Goal: Find specific page/section: Find specific page/section

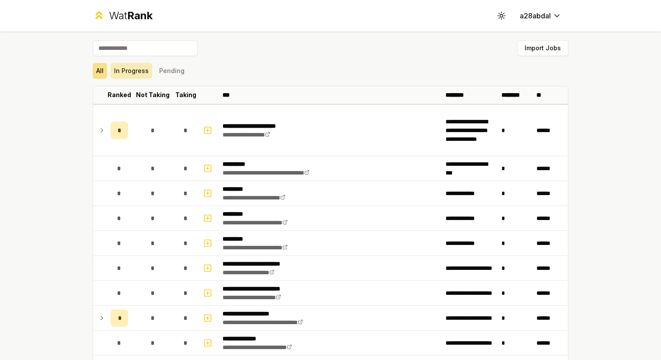
click at [142, 73] on button "In Progress" at bounding box center [132, 71] width 42 height 16
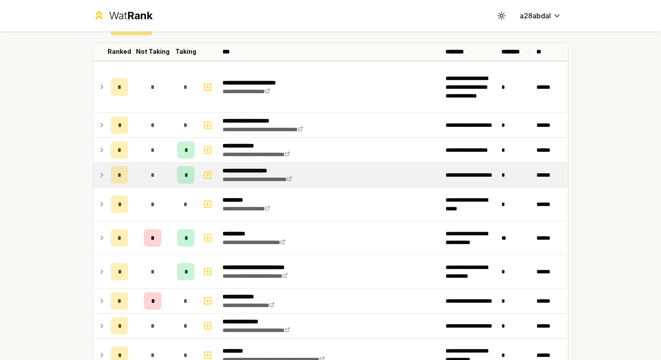
scroll to position [95, 0]
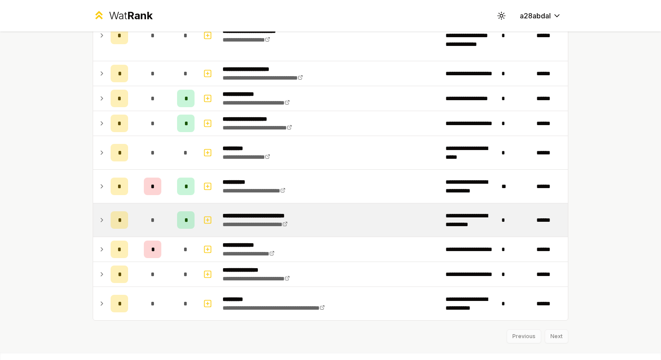
click at [103, 212] on td at bounding box center [100, 219] width 14 height 33
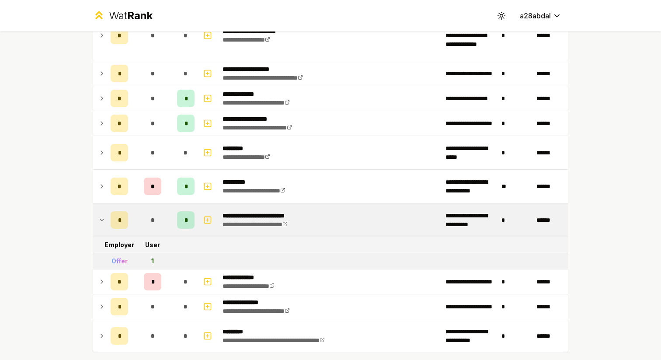
click at [103, 212] on td at bounding box center [100, 219] width 14 height 33
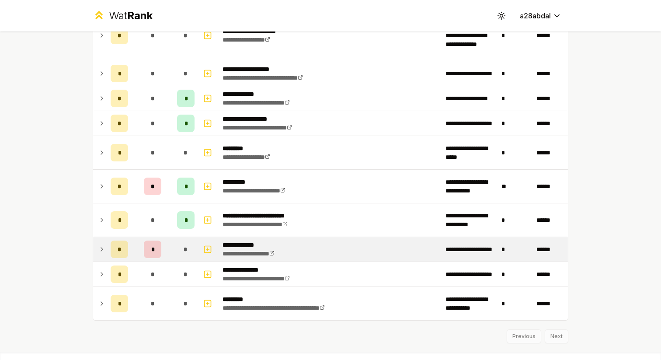
click at [102, 248] on icon at bounding box center [101, 249] width 7 height 10
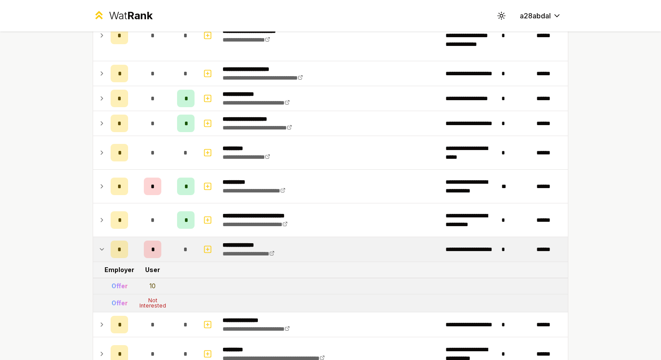
click at [101, 248] on icon at bounding box center [101, 249] width 7 height 10
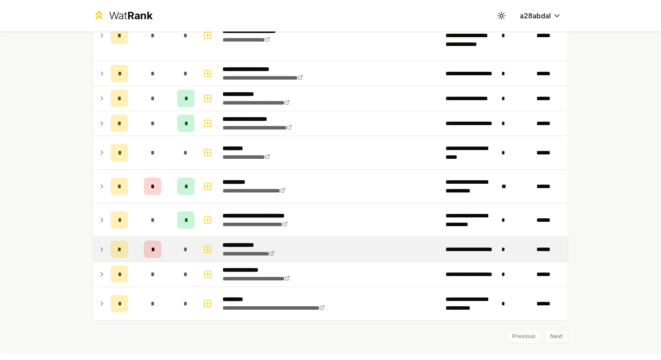
click at [101, 248] on icon at bounding box center [101, 249] width 7 height 10
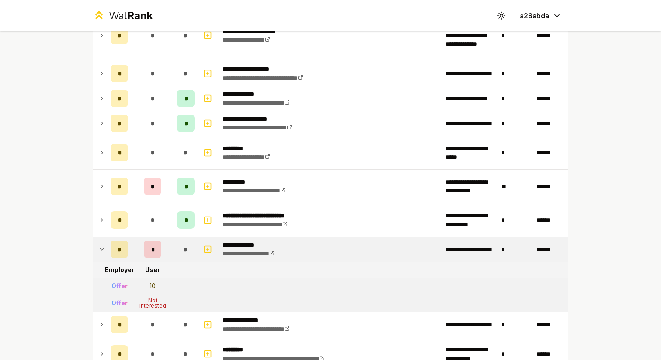
click at [258, 245] on p "**********" at bounding box center [256, 245] width 66 height 9
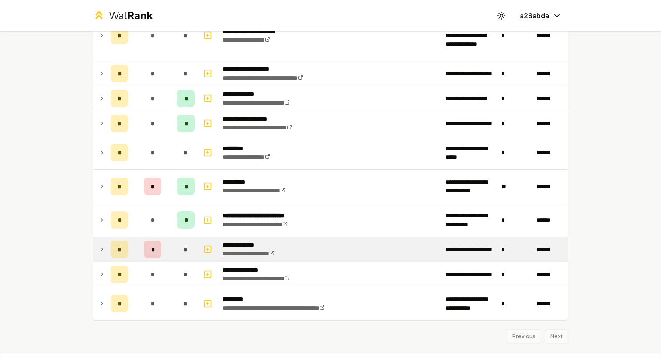
click at [275, 254] on link "**********" at bounding box center [249, 254] width 52 height 6
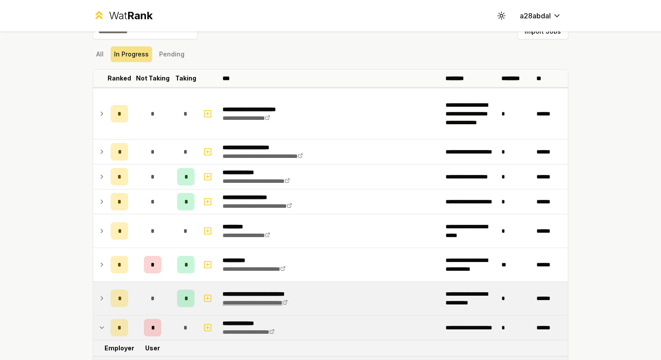
scroll to position [19, 0]
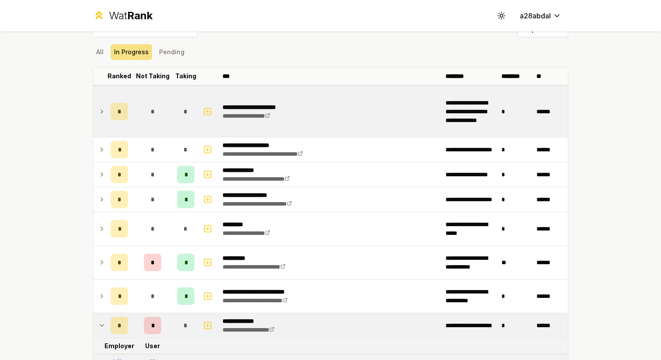
click at [98, 115] on td at bounding box center [100, 111] width 14 height 51
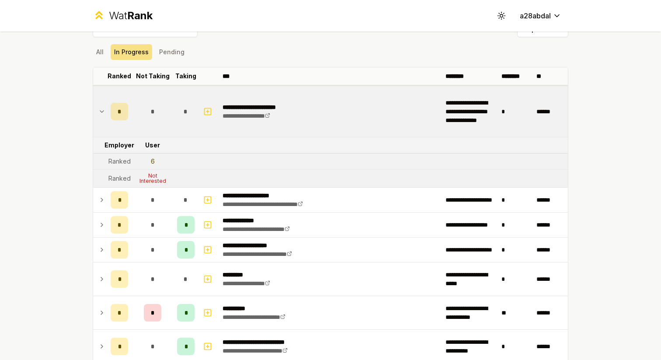
click at [99, 111] on icon at bounding box center [101, 111] width 7 height 10
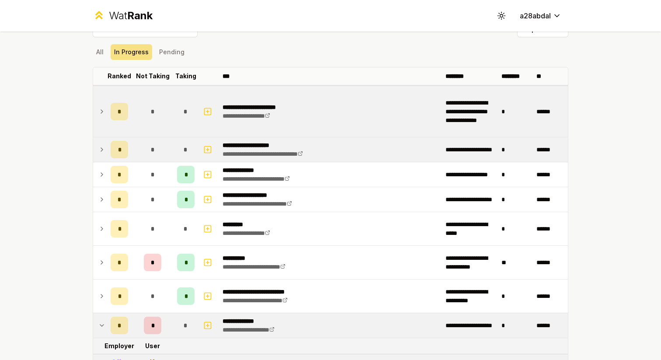
click at [104, 151] on icon at bounding box center [101, 149] width 7 height 10
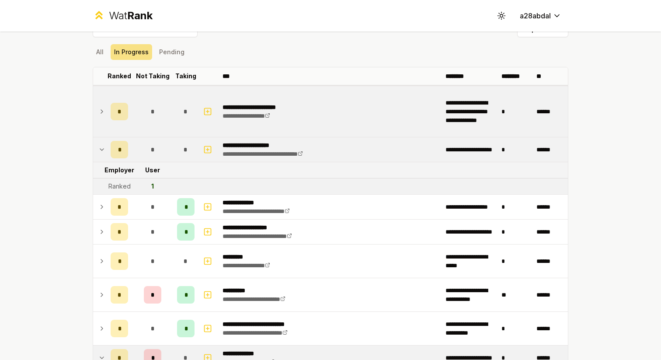
click at [104, 151] on icon at bounding box center [101, 149] width 7 height 10
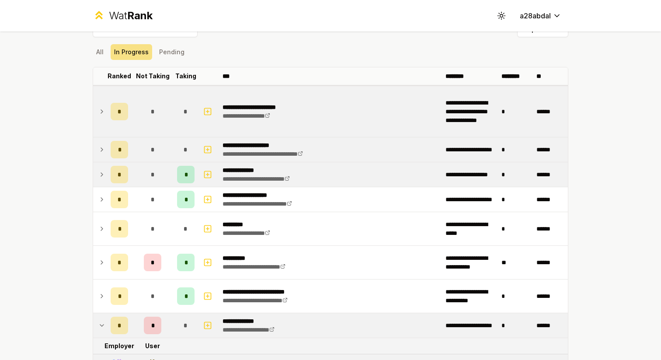
click at [105, 178] on td at bounding box center [100, 174] width 14 height 24
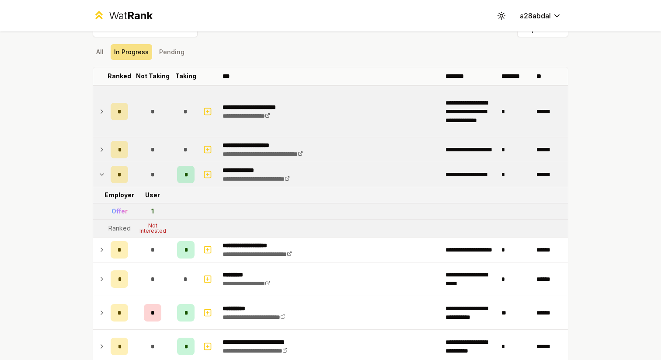
click at [105, 178] on td at bounding box center [100, 174] width 14 height 24
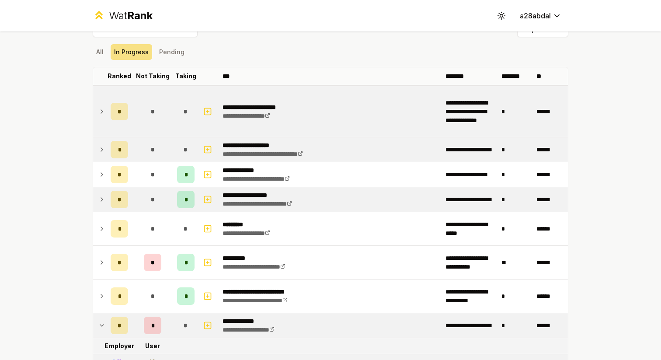
click at [105, 203] on icon at bounding box center [101, 199] width 7 height 10
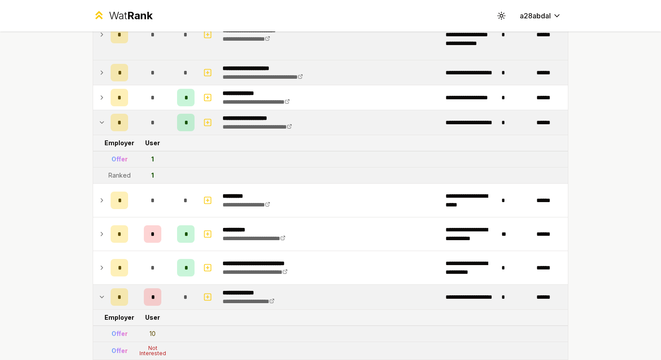
scroll to position [97, 0]
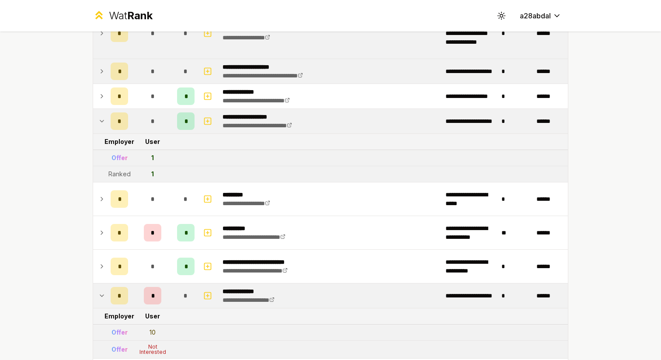
click at [102, 118] on icon at bounding box center [101, 121] width 7 height 10
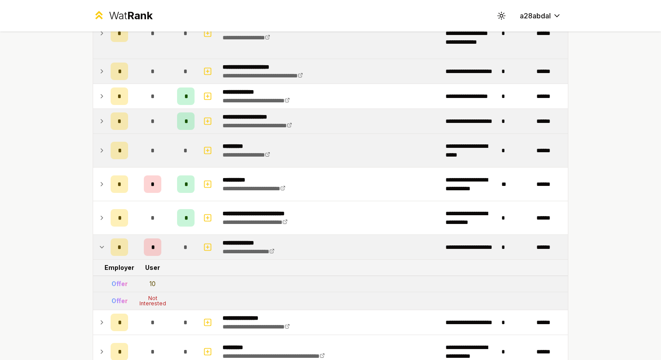
click at [101, 147] on icon at bounding box center [101, 150] width 7 height 10
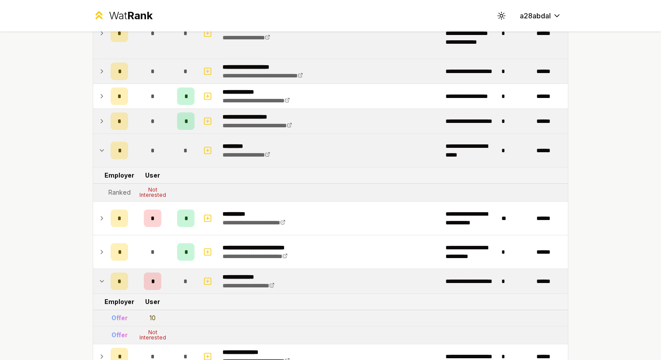
click at [101, 150] on icon at bounding box center [101, 150] width 7 height 10
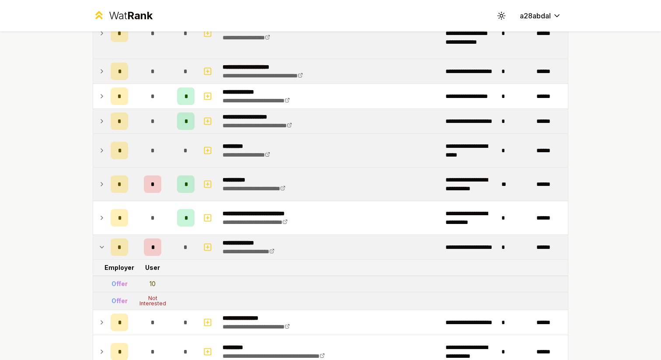
click at [101, 181] on icon at bounding box center [101, 184] width 7 height 10
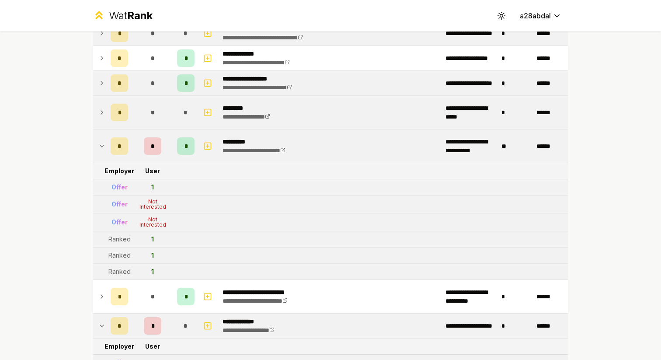
scroll to position [146, 0]
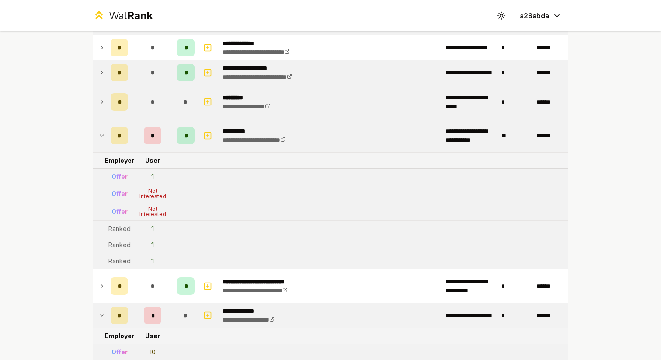
click at [105, 138] on icon at bounding box center [101, 135] width 7 height 10
